Goal: Task Accomplishment & Management: Manage account settings

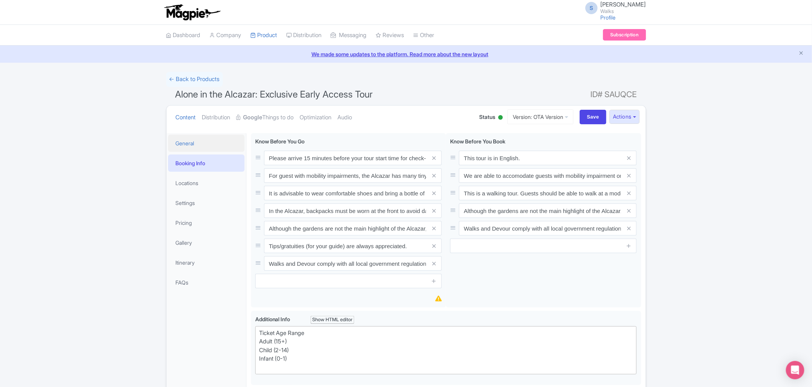
click at [206, 143] on link "General" at bounding box center [206, 143] width 76 height 17
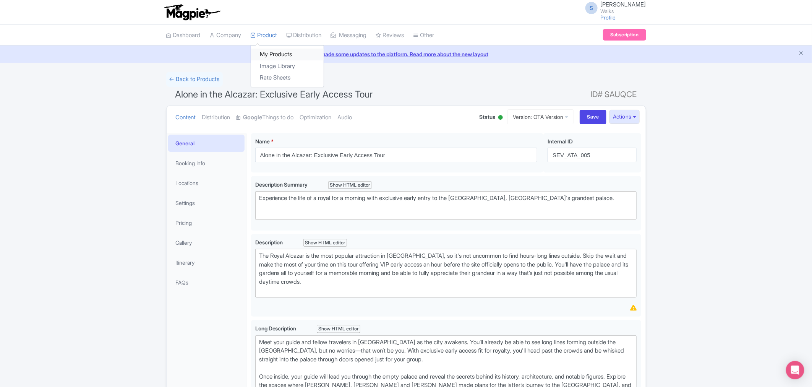
click at [276, 57] on link "My Products" at bounding box center [287, 55] width 73 height 12
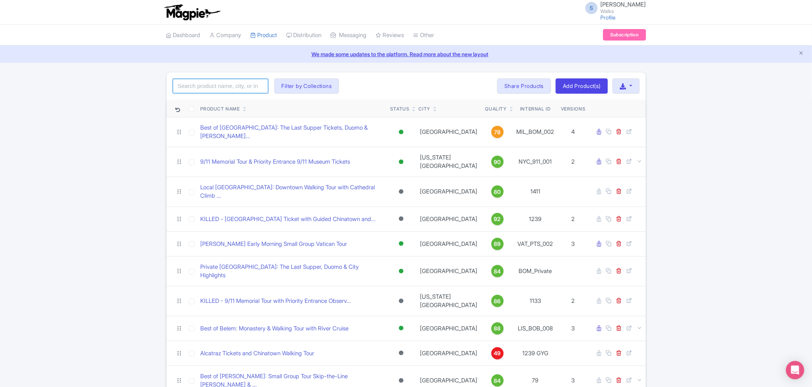
click at [253, 85] on input "search" at bounding box center [221, 86] width 96 height 15
paste input "LIS_LTT_001"
type input "LIS_LTT_001"
click button "Search" at bounding box center [0, 0] width 0 height 0
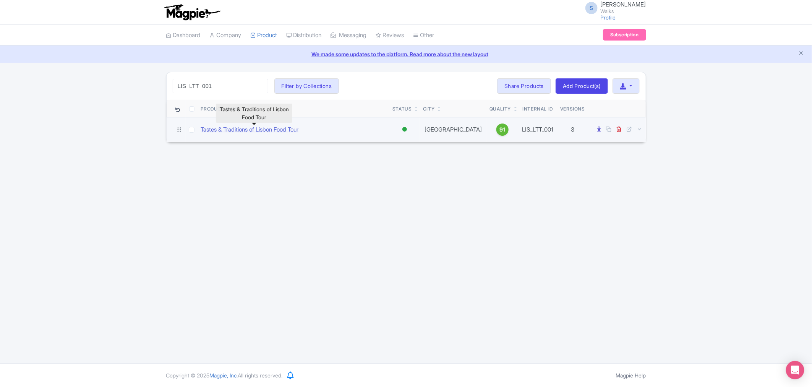
click at [265, 131] on link "Tastes & Traditions of Lisbon Food Tour" at bounding box center [250, 129] width 98 height 9
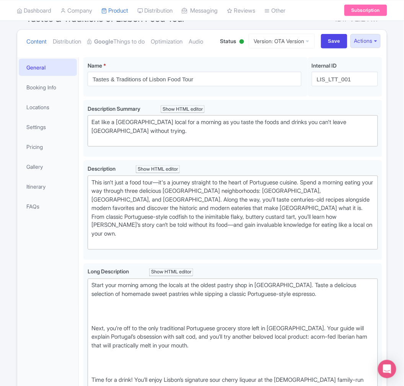
scroll to position [85, 0]
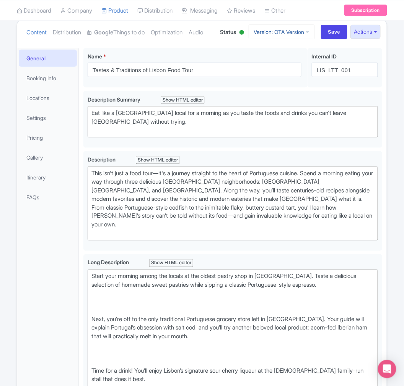
click at [300, 39] on link "Version: OTA Version" at bounding box center [281, 31] width 66 height 15
click at [284, 103] on link "Viator Version" at bounding box center [283, 97] width 73 height 12
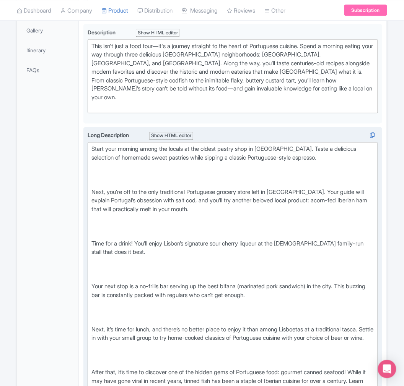
click at [170, 194] on div "Start your morning among the locals at the oldest pastry shop in Lisbon. Taste …" at bounding box center [232, 308] width 282 height 327
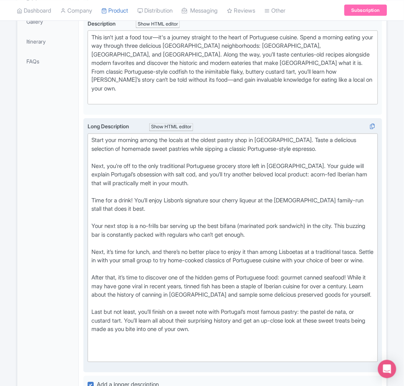
scroll to position [230, 0]
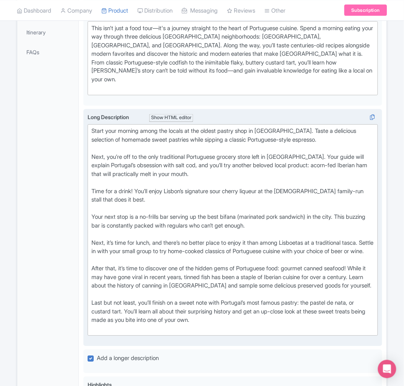
type trix-editor "<div>Start your morning among the locals at the oldest pastry shop in Lisbon. T…"
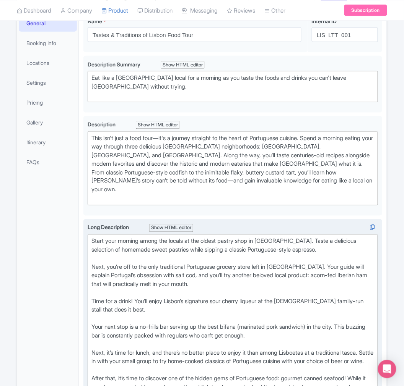
scroll to position [0, 0]
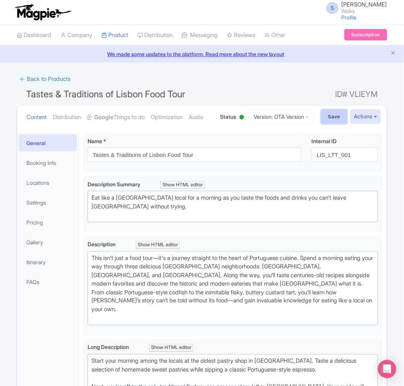
click at [327, 124] on input "Save" at bounding box center [334, 117] width 27 height 15
type input "Saving..."
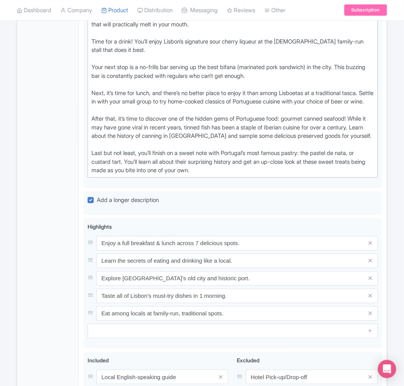
scroll to position [382, 0]
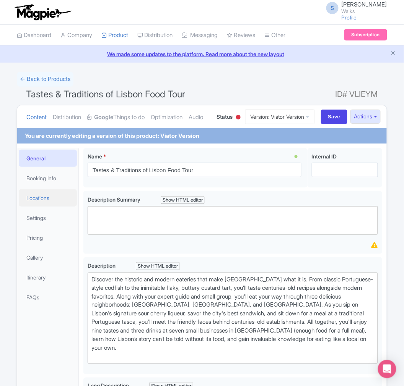
click at [36, 207] on link "Locations" at bounding box center [48, 198] width 58 height 17
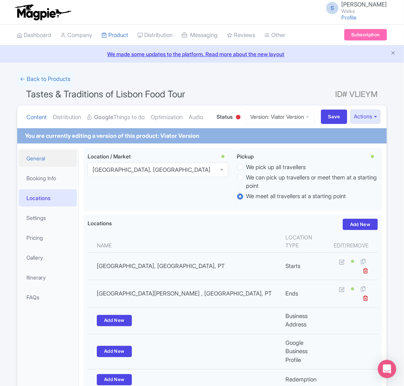
click at [46, 167] on link "General" at bounding box center [48, 158] width 58 height 17
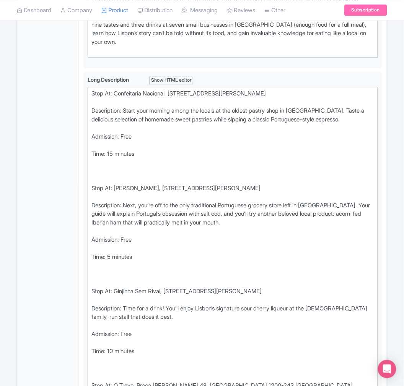
scroll to position [323, 0]
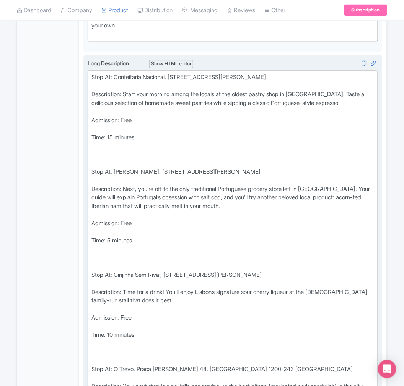
click at [91, 90] on div "Stop At: Confeitaria Nacional, Praca da Figueira 18B, Lisbon 1100-241 Portugal" at bounding box center [232, 81] width 282 height 17
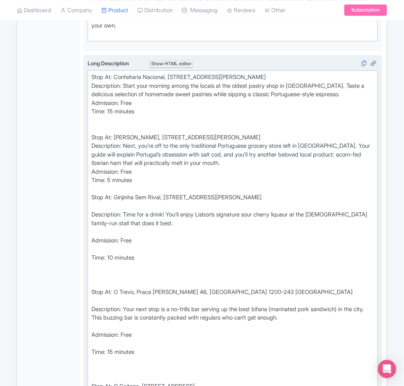
click at [97, 211] on div "Stop At: Ginjinha Sem Rival, Rua Das Portas de Santo Antao, Lisbon 1150-277 Por…" at bounding box center [232, 201] width 282 height 17
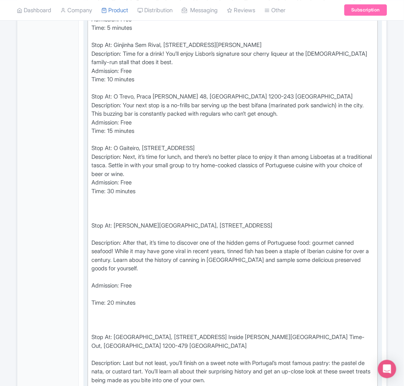
scroll to position [493, 0]
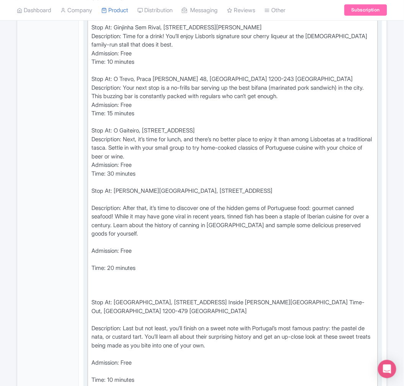
click at [108, 222] on div "Description: After that, it’s time to discover one of the hidden gems of Portug…" at bounding box center [232, 225] width 282 height 43
click at [110, 204] on div "Stop At: Mercado da Ribeira, Av. 24 de Julho, 1200, Lisbon 1200-481 Portugal" at bounding box center [232, 195] width 282 height 17
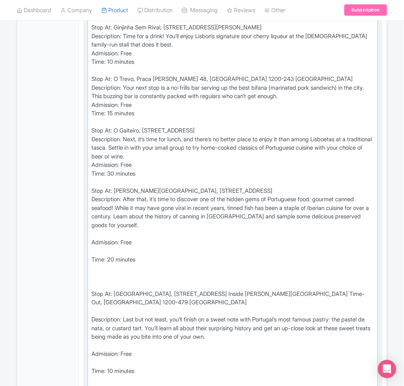
click at [121, 239] on div "Description: After that, it’s time to discover one of the hidden gems of Portug…" at bounding box center [232, 216] width 282 height 43
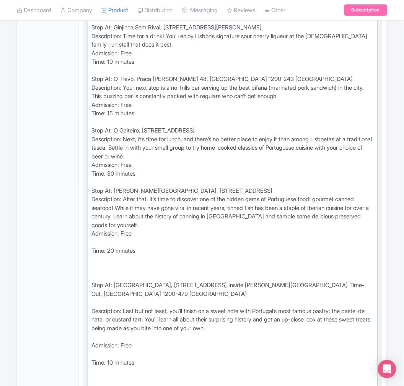
click at [137, 247] on div "Admission: Free" at bounding box center [232, 238] width 282 height 17
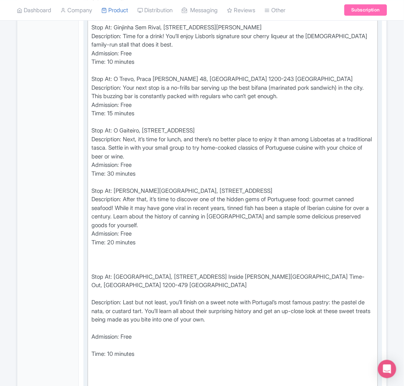
click at [127, 256] on div "Time: 20 minutes" at bounding box center [232, 247] width 282 height 17
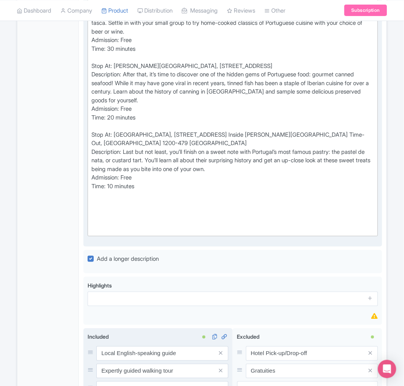
scroll to position [620, 0]
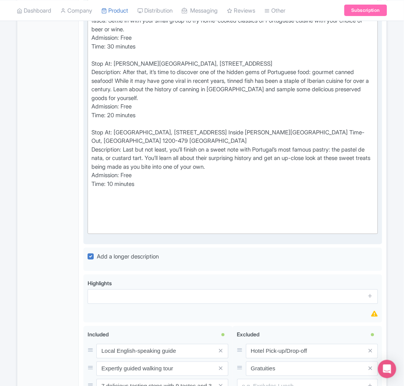
click at [104, 232] on div at bounding box center [232, 222] width 282 height 17
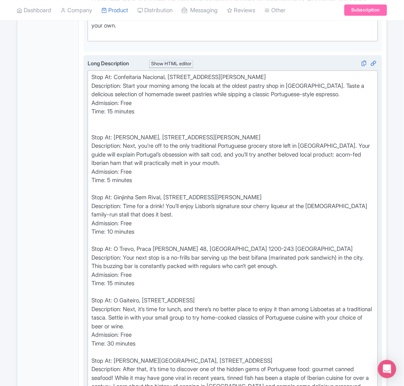
scroll to position [281, 0]
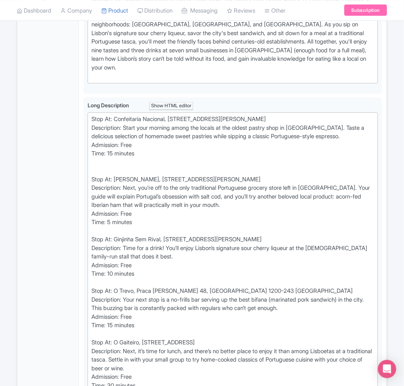
click at [98, 176] on div "Stop At: Confeitaria Nacional, Praca da Figueira 18B, Lisbon 1100-241 Portugal …" at bounding box center [232, 145] width 282 height 60
type trix-editor "<div>Stop At: Confeitaria Nacional, Praca da Figueira 18B, Lisbon 1100-241 Port…"
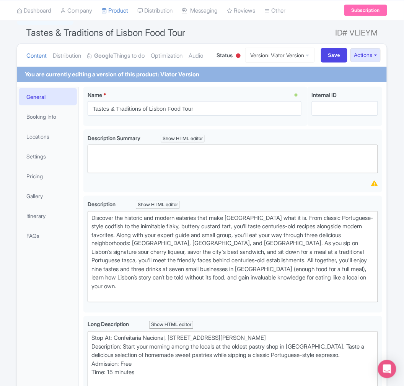
scroll to position [26, 0]
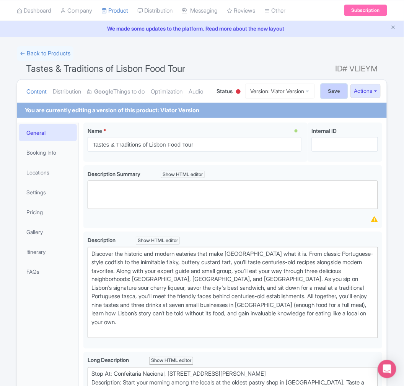
click at [331, 99] on input "Save" at bounding box center [334, 91] width 27 height 15
type input "Saving..."
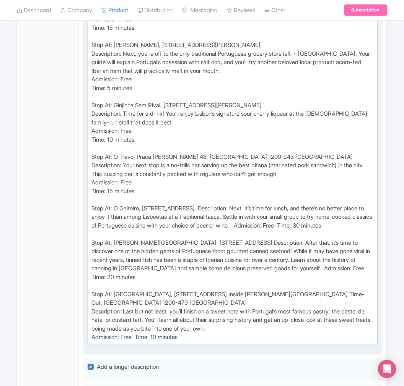
scroll to position [305, 0]
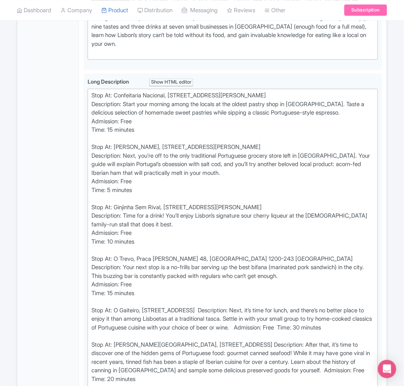
drag, startPoint x: 193, startPoint y: 342, endPoint x: 71, endPoint y: 112, distance: 260.1
click at [71, 112] on div "General Booking Info Locations Settings Pricing Gallery Itinerary FAQs Tastes &…" at bounding box center [201, 249] width 369 height 821
type trix-editor "<lor>Ipsu Do: Sitametcons Adipisci, Elits do Eiusmodt 89I, Utlabo 0912-173 Etdo…"
copy div "Lore Ip: Dolorsitame Consecte, Adipi el Seddoeiu 30T, Incidi 2799-344 Utlabore …"
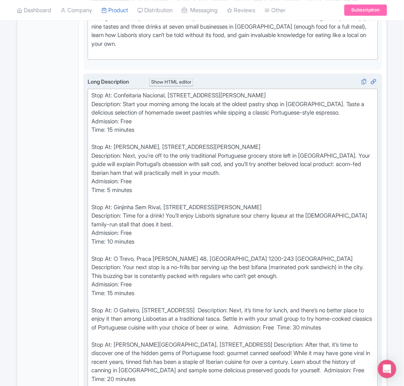
click at [164, 185] on div "Stop At: Confeitaria Nacional, Praca da Figueira 18B, Lisbon 1100-241 Portugal …" at bounding box center [232, 267] width 282 height 353
click at [183, 130] on div "Stop At: Confeitaria Nacional, Praca da Figueira 18B, Lisbon 1100-241 Portugal …" at bounding box center [232, 267] width 282 height 353
click at [171, 186] on div "Stop At: Confeitaria Nacional, Praca da Figueira 18B, Lisbon 1100-241 Portugal …" at bounding box center [232, 267] width 282 height 353
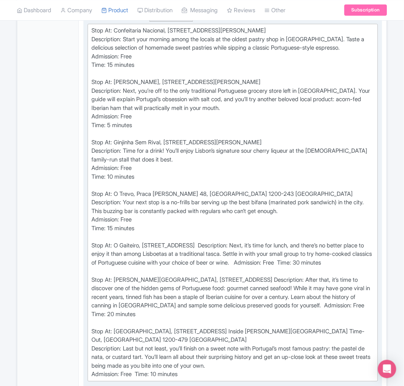
scroll to position [390, 0]
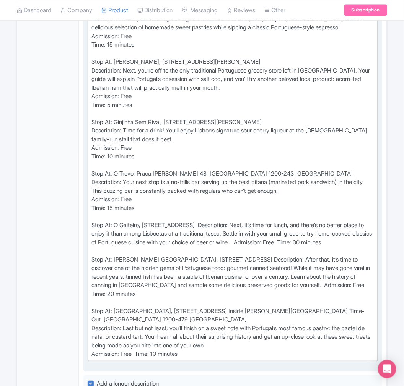
click at [157, 159] on div "Stop At: Confeitaria Nacional, Praca da Figueira 18B, Lisbon 1100-241 Portugal …" at bounding box center [232, 182] width 282 height 353
click at [170, 201] on div "Stop At: Confeitaria Nacional, Praca da Figueira 18B, Lisbon 1100-241 Portugal …" at bounding box center [232, 182] width 282 height 353
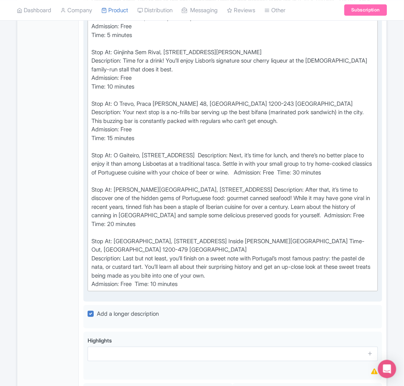
scroll to position [475, 0]
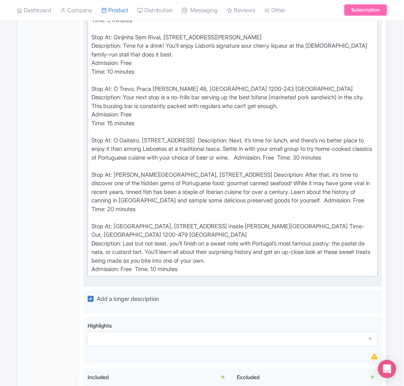
click at [211, 223] on div "Stop At: Confeitaria Nacional, Praca da Figueira 18B, Lisbon 1100-241 Portugal …" at bounding box center [232, 97] width 282 height 353
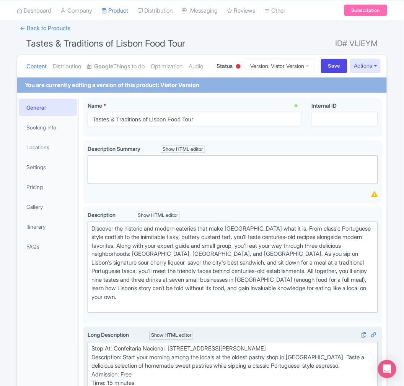
scroll to position [50, 0]
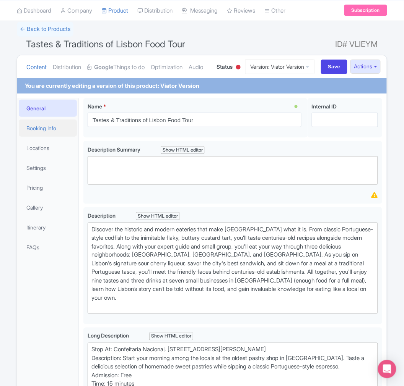
click at [56, 137] on link "Booking Info" at bounding box center [48, 128] width 58 height 17
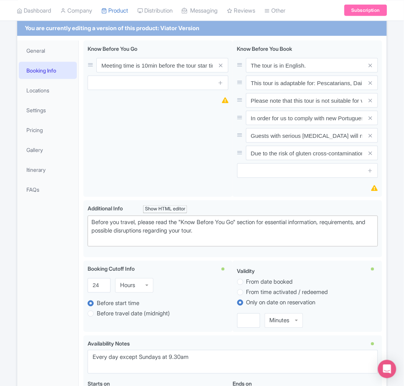
scroll to position [92, 0]
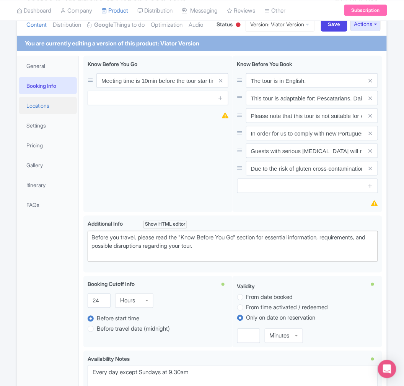
click at [47, 114] on link "Locations" at bounding box center [48, 105] width 58 height 17
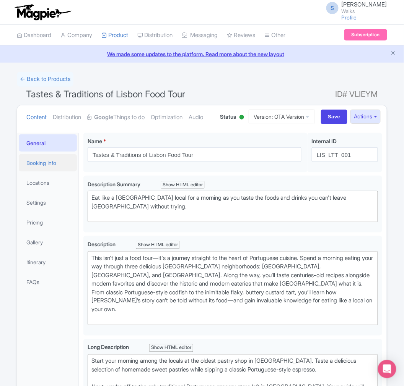
click at [30, 172] on link "Booking Info" at bounding box center [48, 162] width 58 height 17
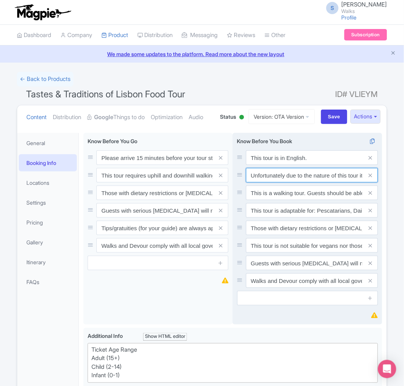
drag, startPoint x: 299, startPoint y: 207, endPoint x: 333, endPoint y: 201, distance: 34.1
click at [333, 183] on input "Unfortunately due to the nature of this tour it is not suitable for guests with…" at bounding box center [312, 175] width 132 height 15
click at [326, 183] on input "Unfortunately due to the nature of this tour it is not suitable for guests with…" at bounding box center [312, 175] width 132 height 15
drag, startPoint x: 329, startPoint y: 206, endPoint x: 365, endPoint y: 205, distance: 35.9
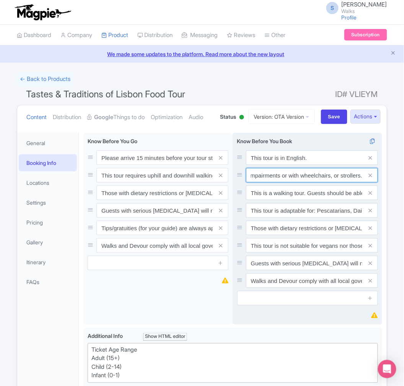
click at [365, 183] on div "Unfortunately due to the nature of this tour it is not suitable for guests with…" at bounding box center [312, 175] width 132 height 15
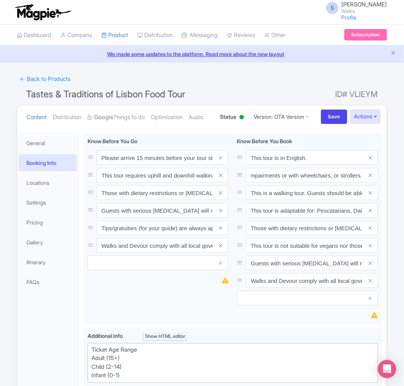
scroll to position [0, 0]
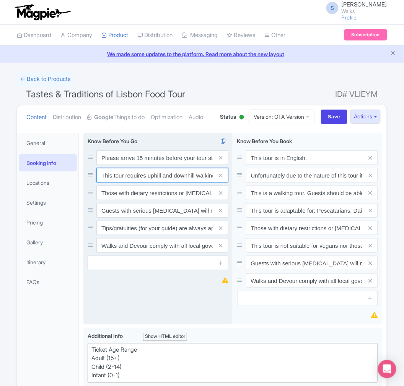
drag, startPoint x: 117, startPoint y: 205, endPoint x: 160, endPoint y: 204, distance: 42.8
click at [160, 183] on input "This tour requires uphill and downhill walking on uneven streets, including a c…" at bounding box center [162, 175] width 132 height 15
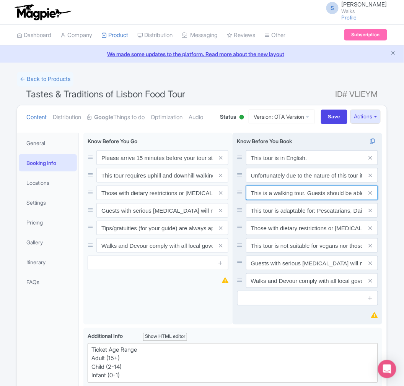
click at [288, 200] on input "This is a walking tour. Guests should be able to walk at a moderate pace withou…" at bounding box center [312, 193] width 132 height 15
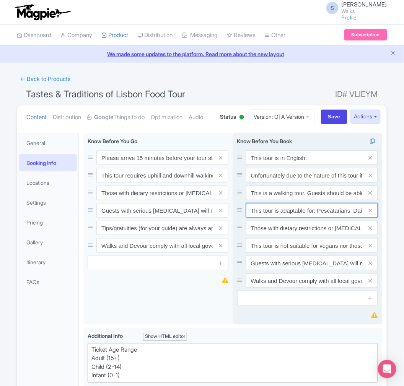
click at [286, 218] on input "This tour is adaptable for: Pescatarians, Dairy free, Vegetarians, Non-alcoholi…" at bounding box center [312, 210] width 132 height 15
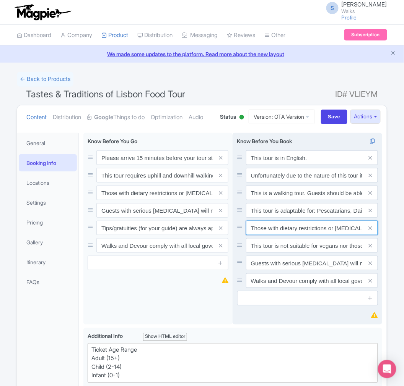
click at [297, 235] on input "Those with dietary restrictions or food allergies need to email our Guest Exper…" at bounding box center [312, 228] width 132 height 15
click at [294, 253] on input "This tour is not suitable for vegans nor those with gluten intolerance or celia…" at bounding box center [312, 246] width 132 height 15
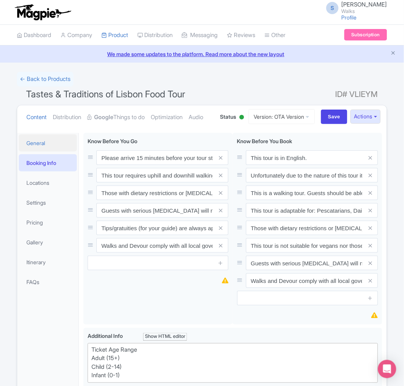
click at [37, 152] on link "General" at bounding box center [48, 143] width 58 height 17
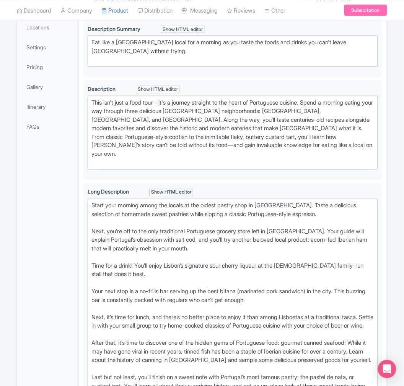
scroll to position [29, 0]
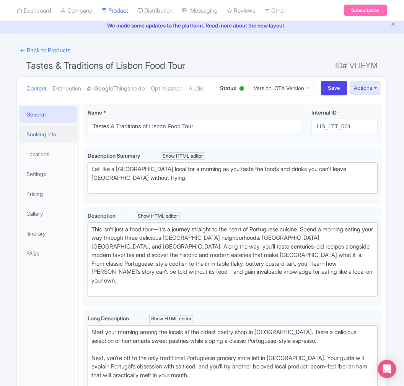
click at [60, 143] on link "Booking Info" at bounding box center [48, 134] width 58 height 17
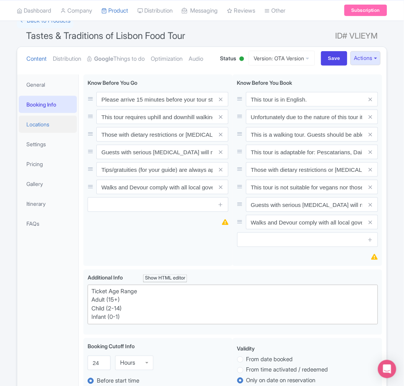
scroll to position [71, 0]
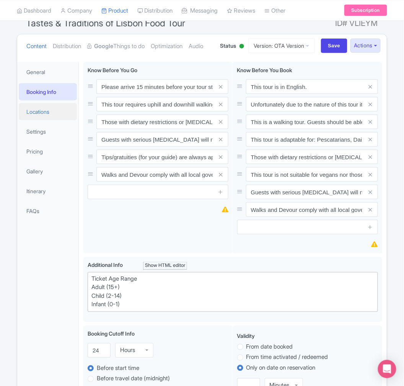
click at [36, 120] on link "Locations" at bounding box center [48, 111] width 58 height 17
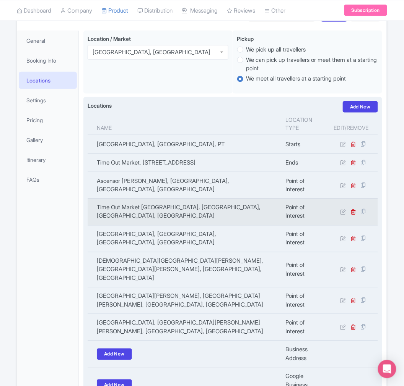
scroll to position [83, 0]
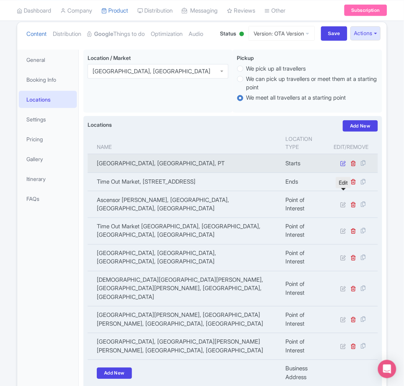
click at [341, 166] on icon at bounding box center [343, 164] width 6 height 6
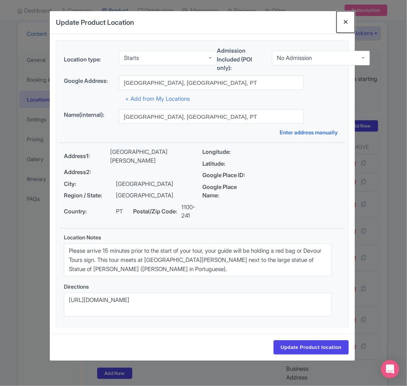
click at [347, 20] on button "Close" at bounding box center [345, 22] width 18 height 22
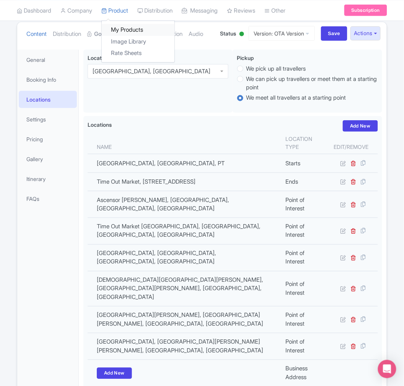
click at [120, 28] on link "My Products" at bounding box center [138, 30] width 73 height 12
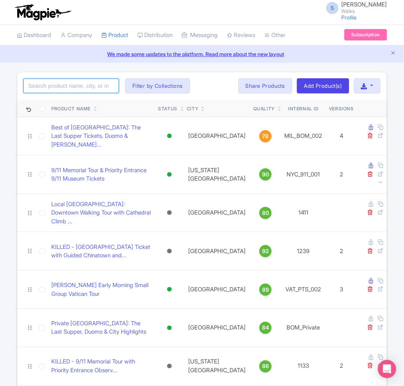
click at [78, 81] on input "search" at bounding box center [71, 86] width 96 height 15
paste input "PAR_PPC_002"
type input "PAR_PPC_002"
click button "Search" at bounding box center [0, 0] width 0 height 0
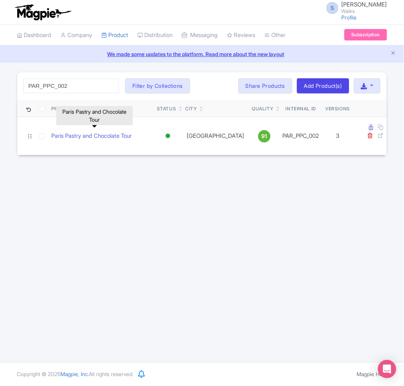
click at [104, 132] on link "Paris Pastry and Chocolate Tour" at bounding box center [91, 136] width 80 height 9
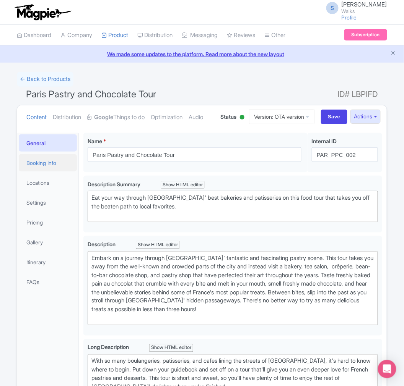
click at [35, 172] on link "Booking Info" at bounding box center [48, 162] width 58 height 17
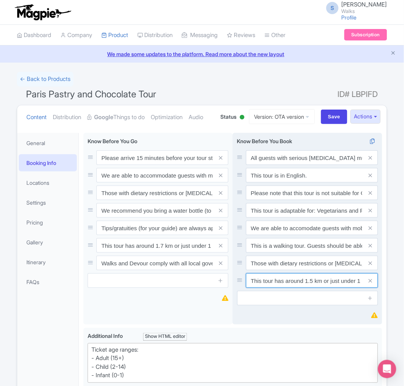
click at [313, 288] on input "This tour has around 1.5 km or just under 1 mile of walking. Please wear comfor…" at bounding box center [312, 281] width 132 height 15
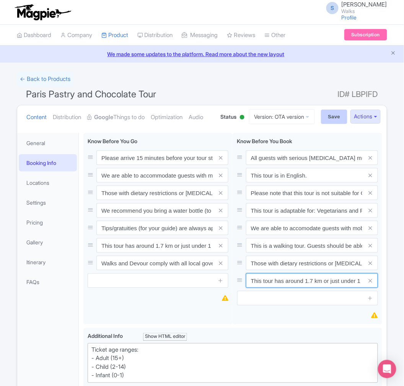
type input "This tour has around 1.7 km or just under 1 mile of walking. Please wear comfor…"
click at [335, 124] on input "Save" at bounding box center [334, 117] width 27 height 15
type input "Saving..."
